Goal: Task Accomplishment & Management: Manage account settings

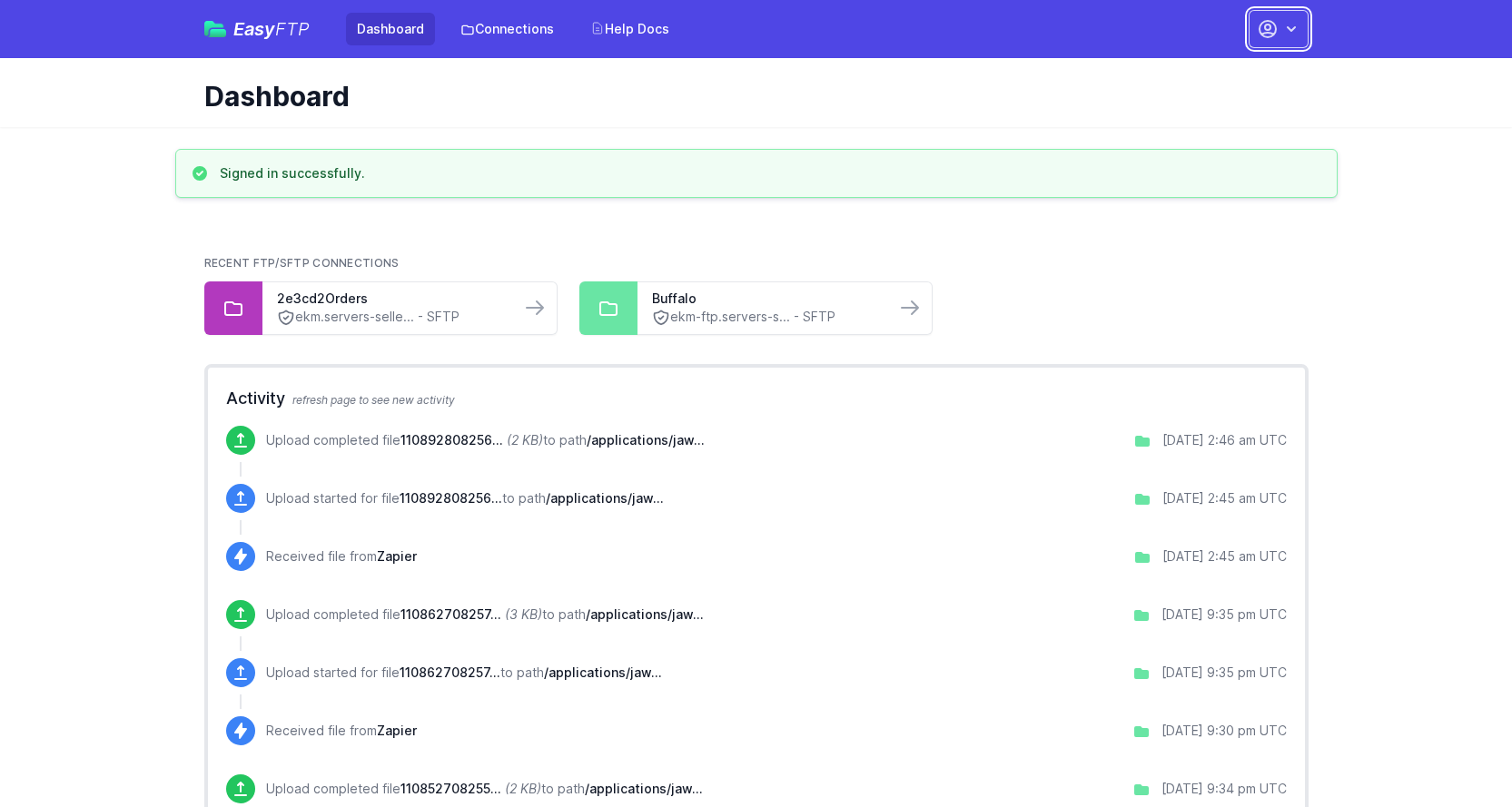
click at [1297, 28] on icon "button" at bounding box center [1291, 30] width 18 height 18
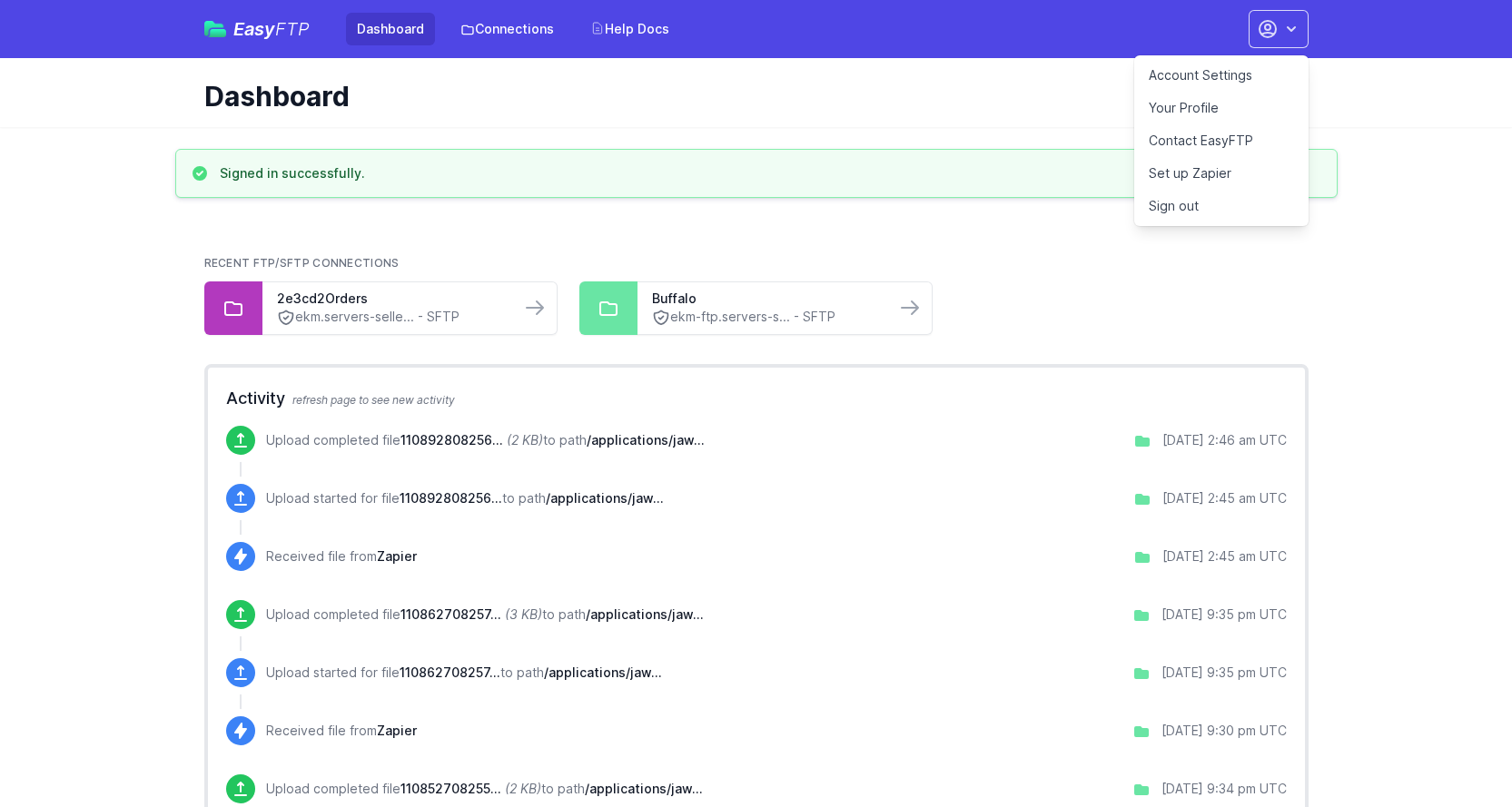
click at [1184, 106] on link "Your Profile" at bounding box center [1221, 107] width 175 height 32
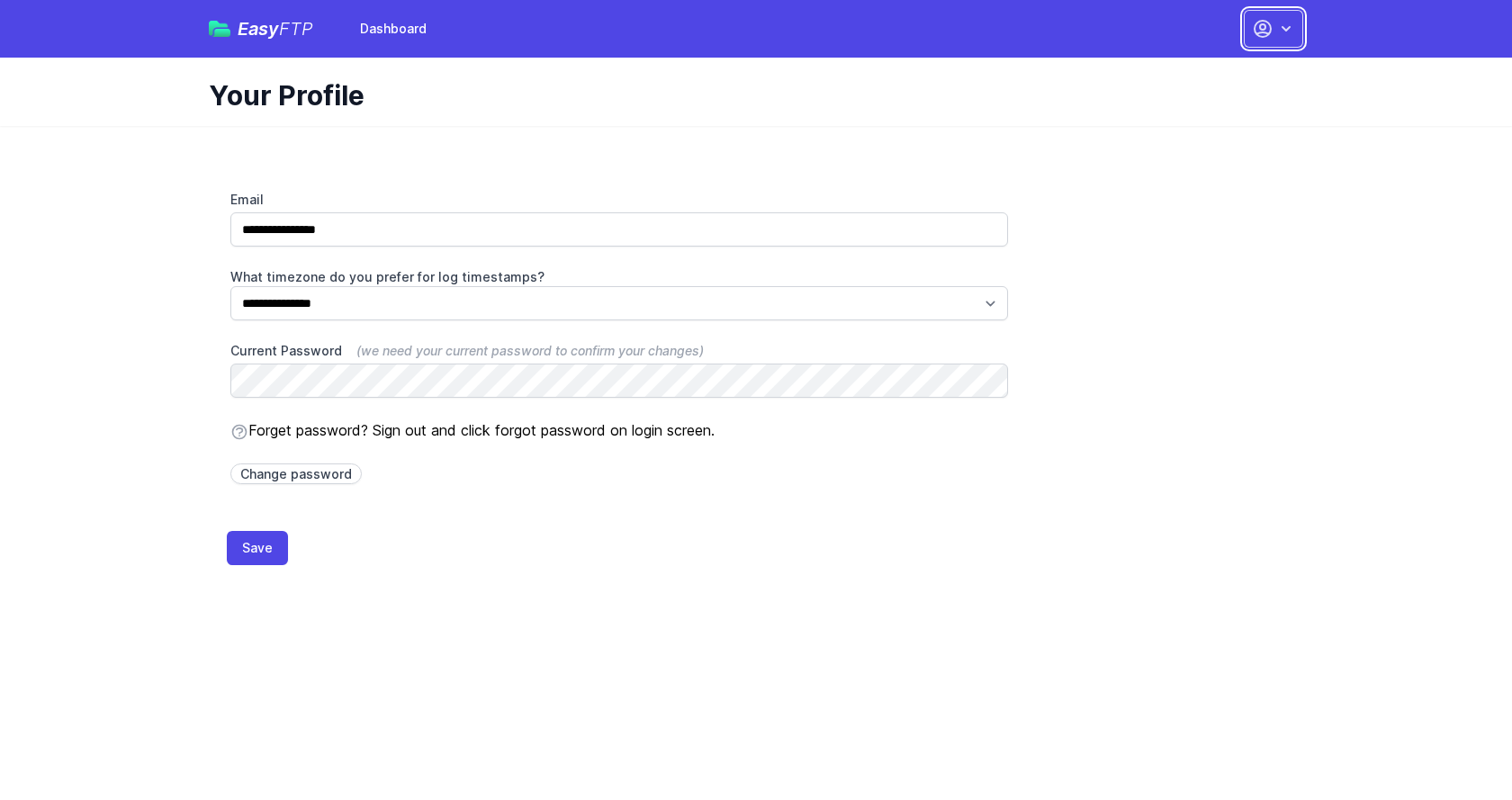
click at [1291, 24] on icon "button" at bounding box center [1286, 29] width 18 height 18
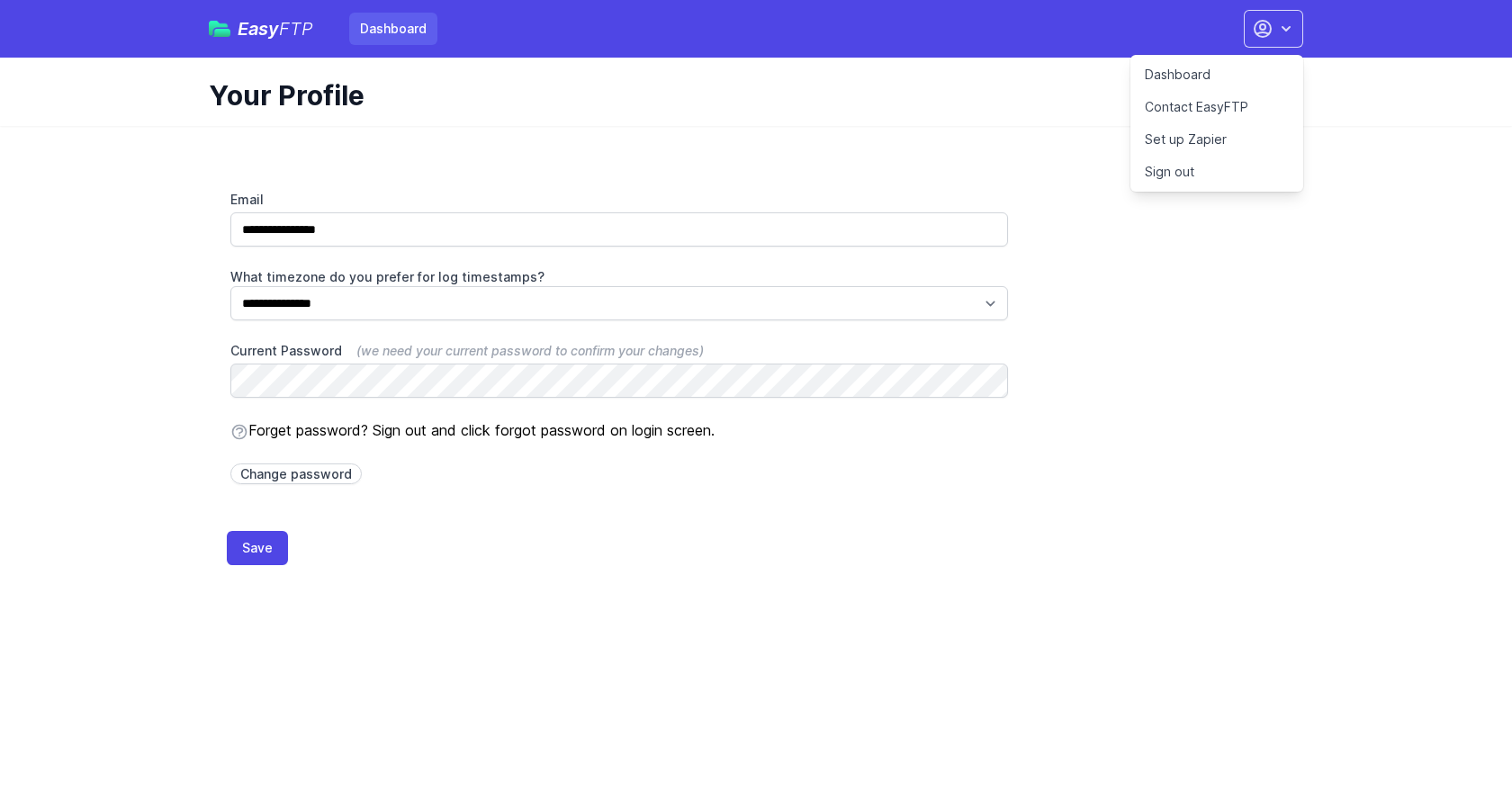
click at [394, 33] on link "Dashboard" at bounding box center [393, 28] width 88 height 32
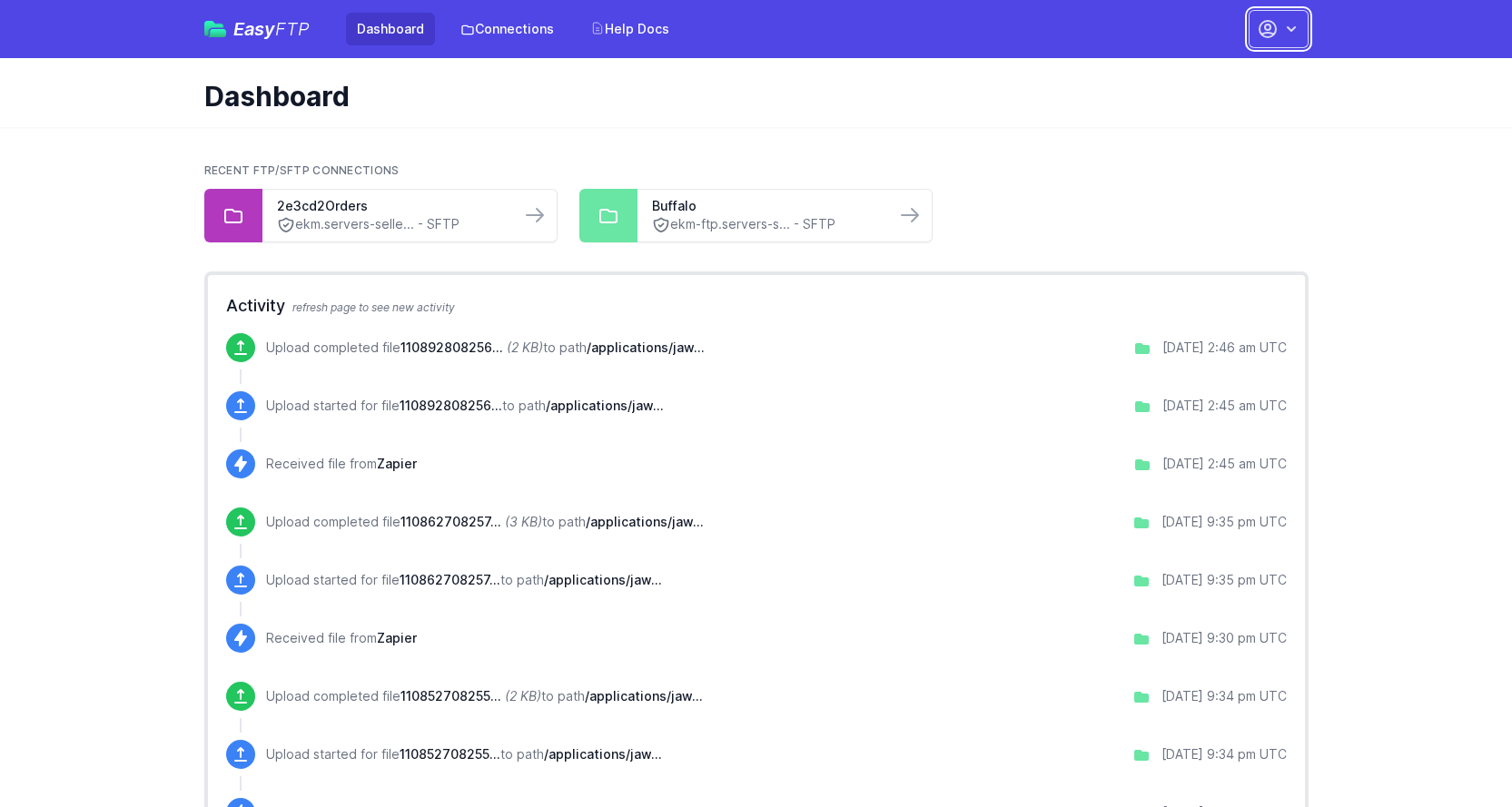
click at [1297, 23] on icon "button" at bounding box center [1291, 30] width 18 height 18
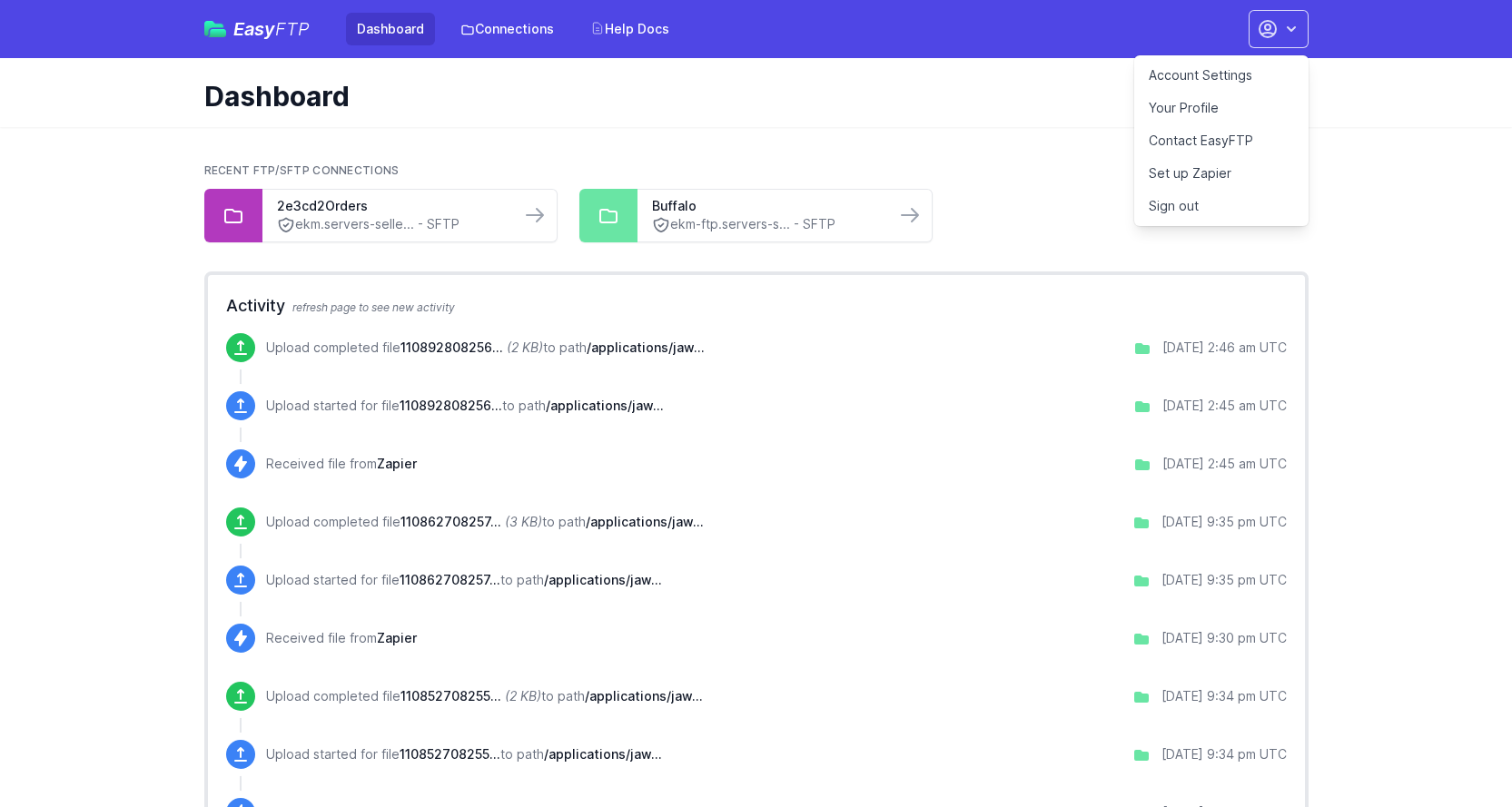
click at [1237, 79] on link "Account Settings" at bounding box center [1221, 75] width 175 height 32
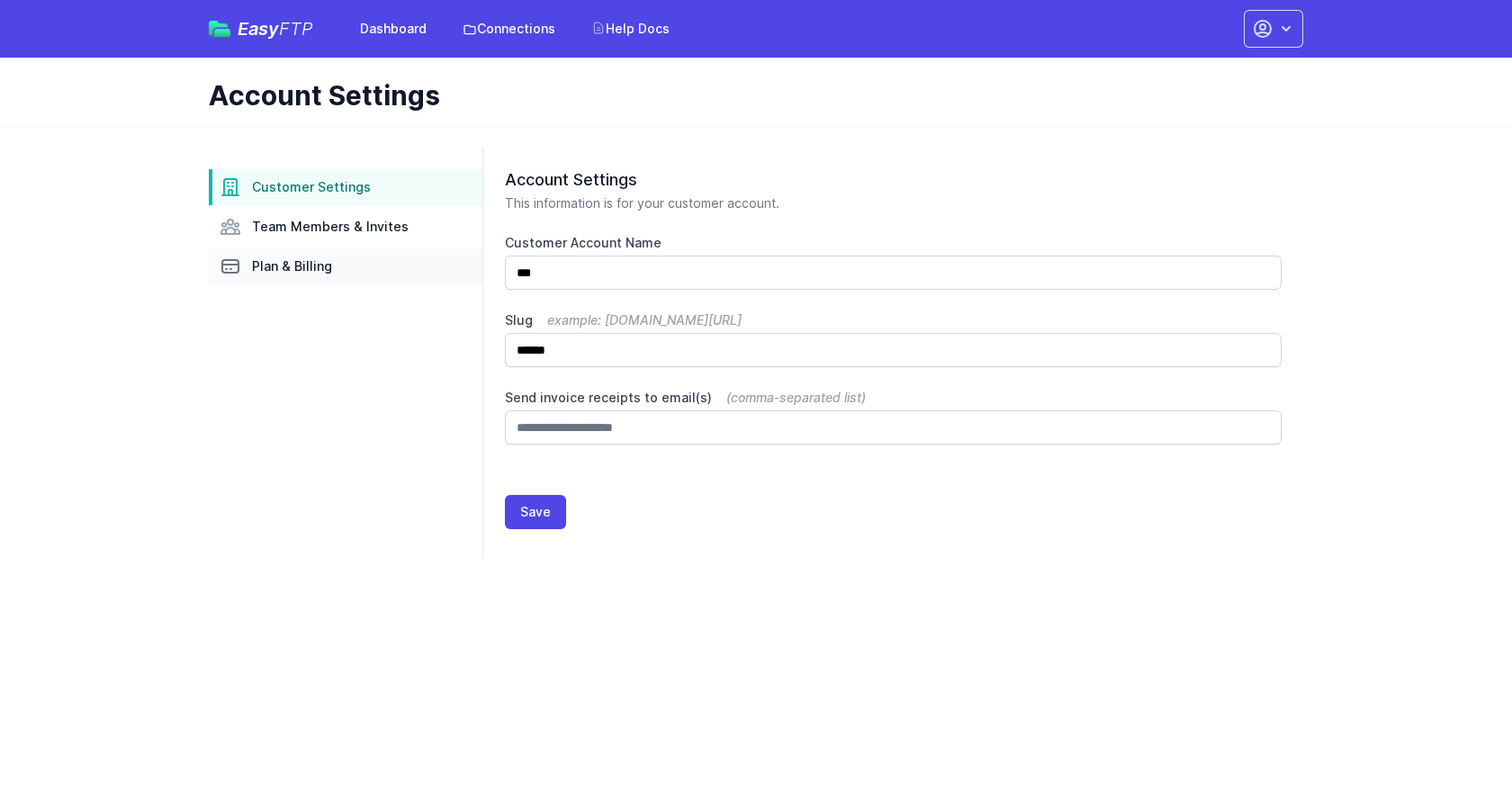
click at [310, 267] on span "Plan & Billing" at bounding box center [291, 266] width 80 height 18
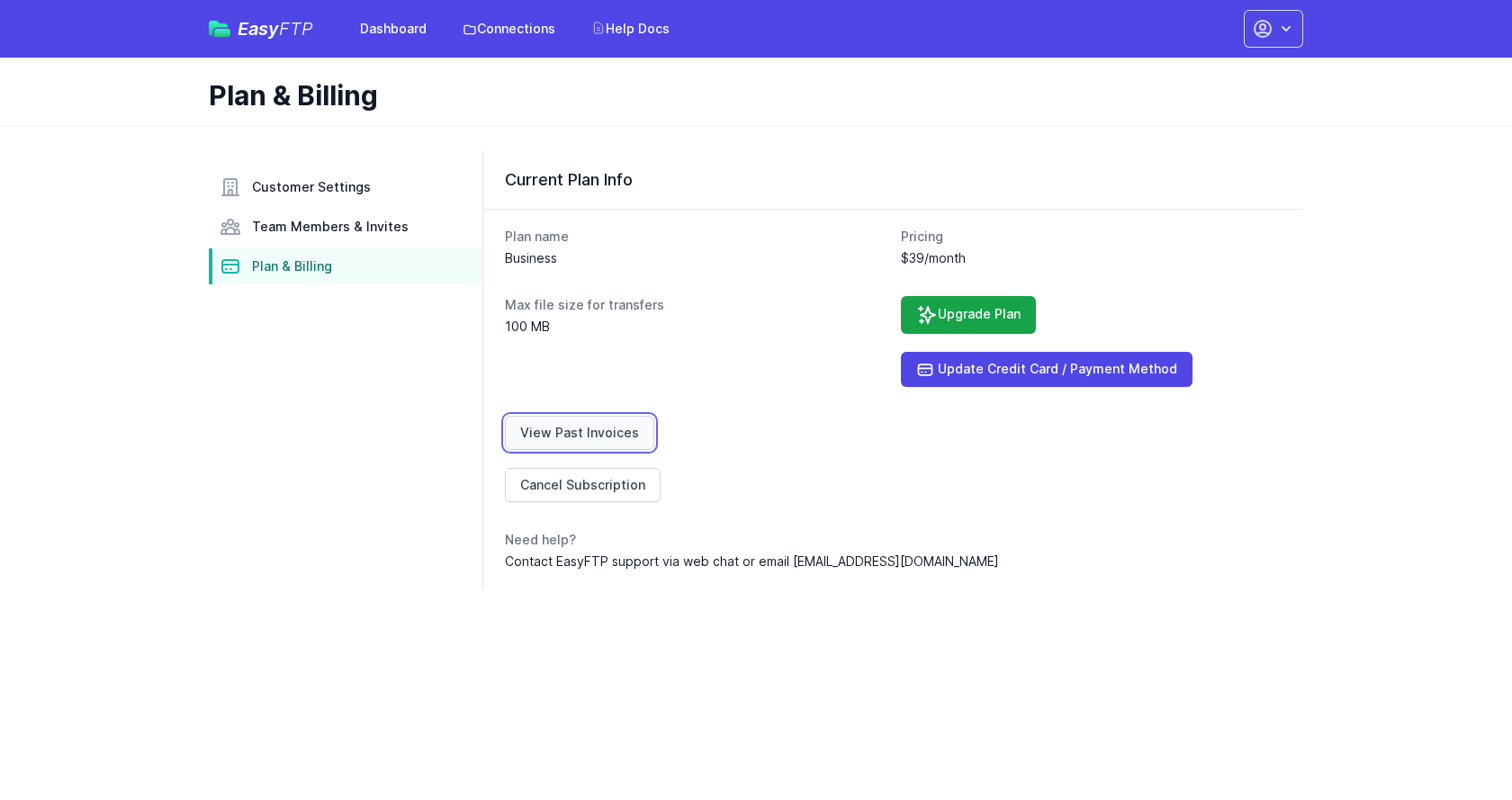
click at [614, 438] on link "View Past Invoices" at bounding box center [578, 432] width 149 height 34
